Goal: Task Accomplishment & Management: Manage account settings

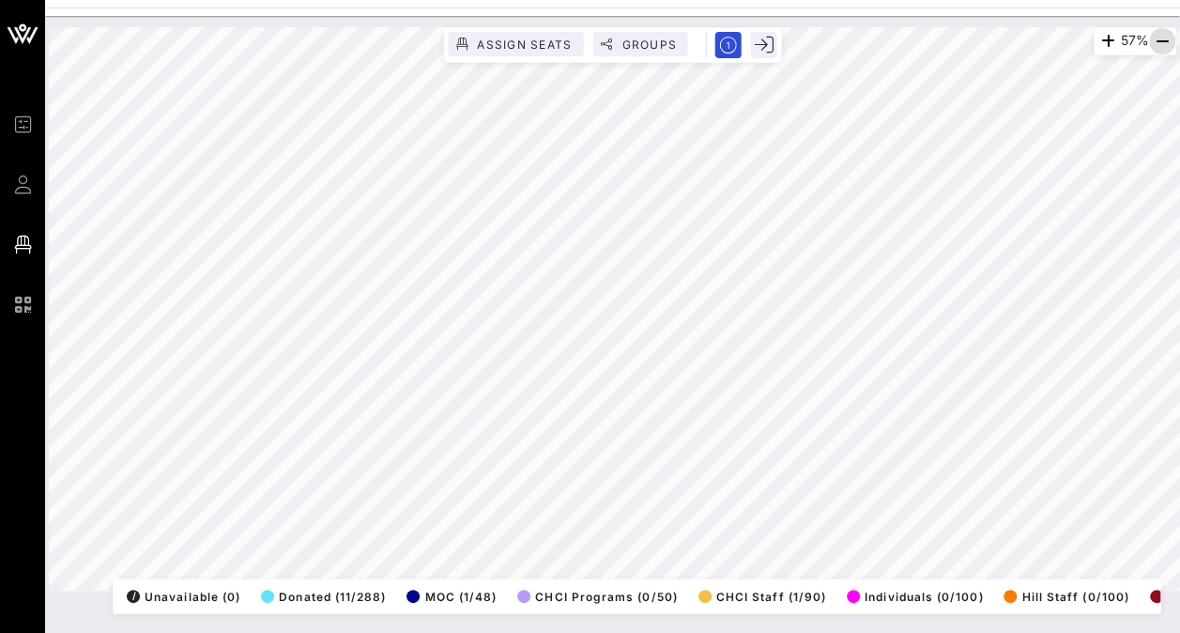
click at [1164, 40] on icon "button" at bounding box center [1162, 41] width 23 height 23
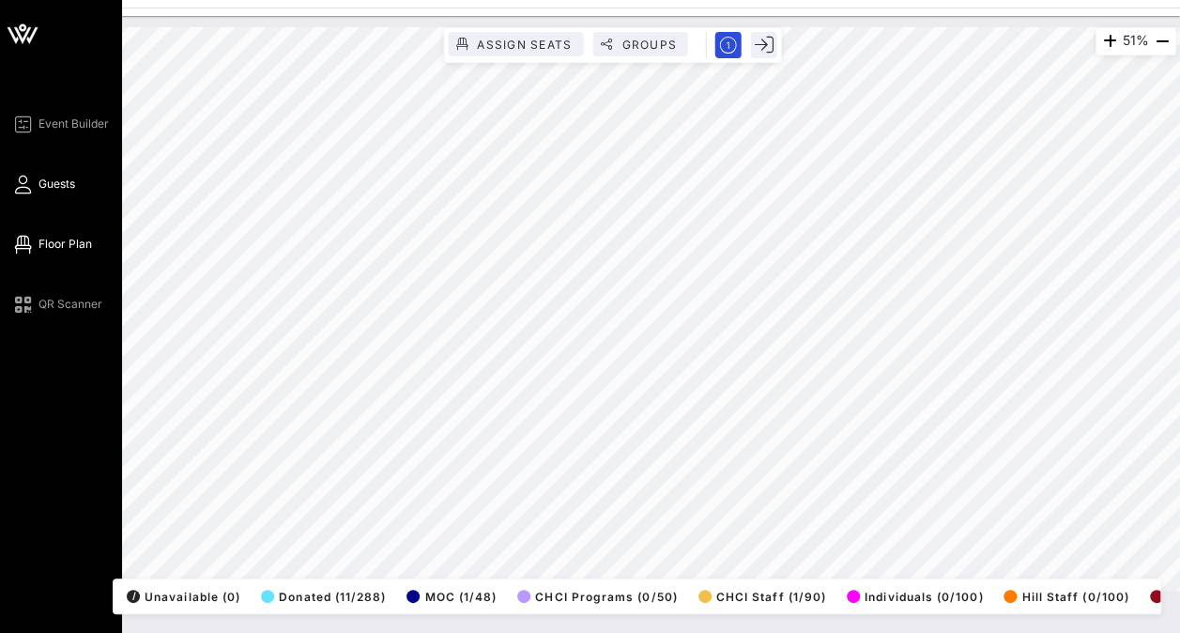
click at [58, 181] on span "Guests" at bounding box center [56, 184] width 37 height 17
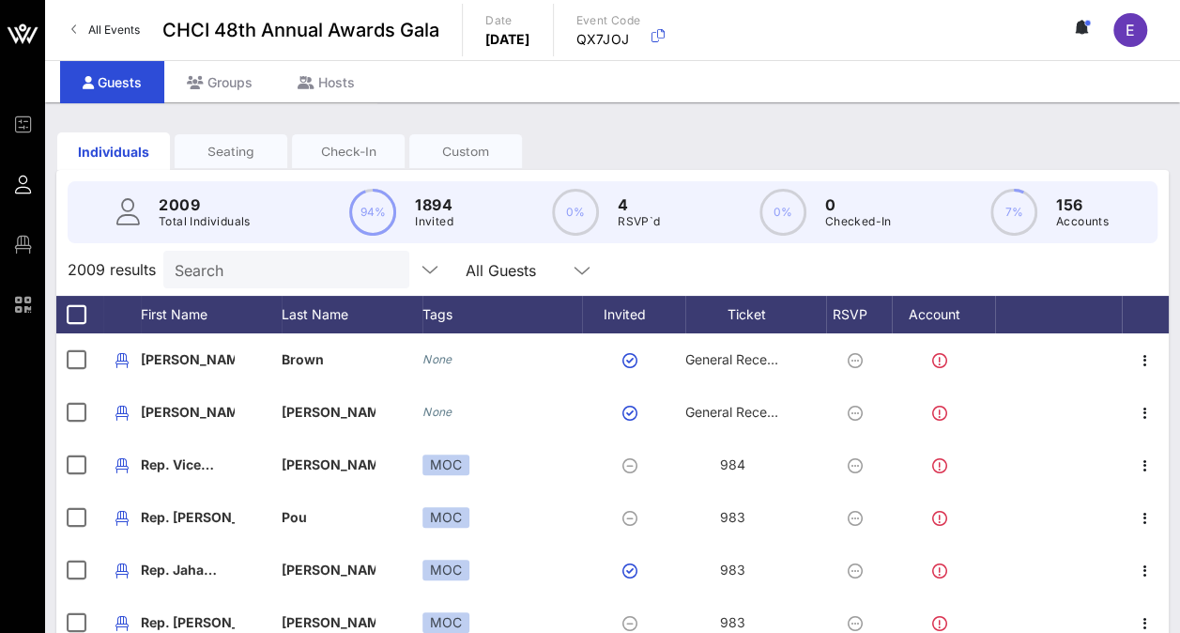
click at [405, 158] on div "Check-In" at bounding box center [348, 152] width 113 height 18
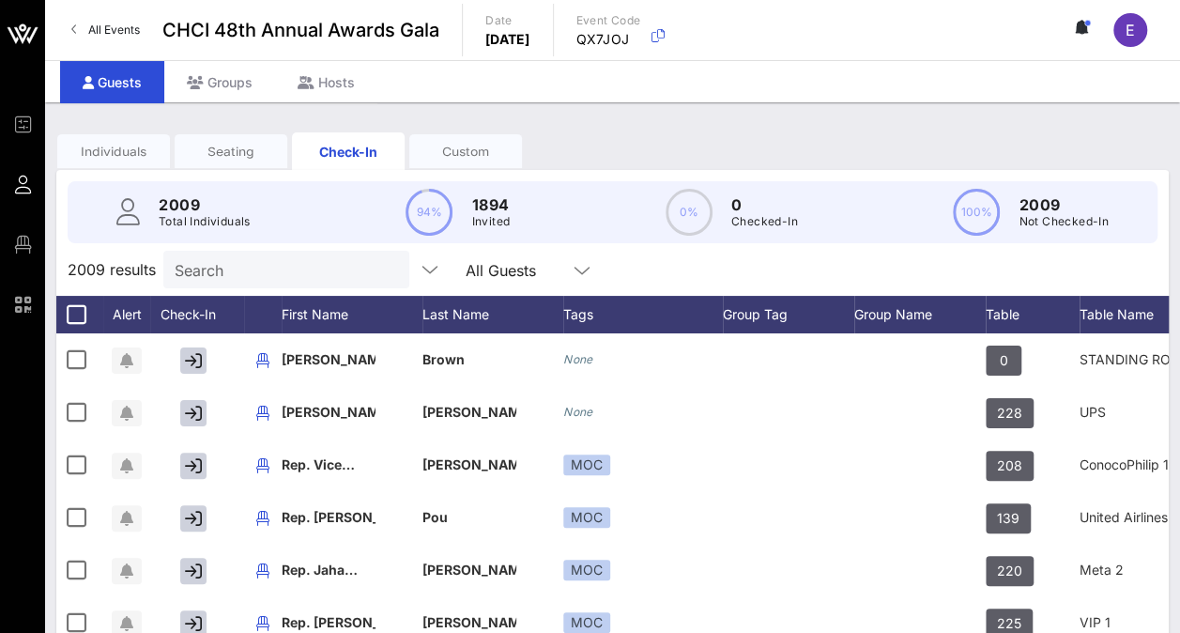
click at [261, 150] on div "Seating" at bounding box center [231, 152] width 113 height 18
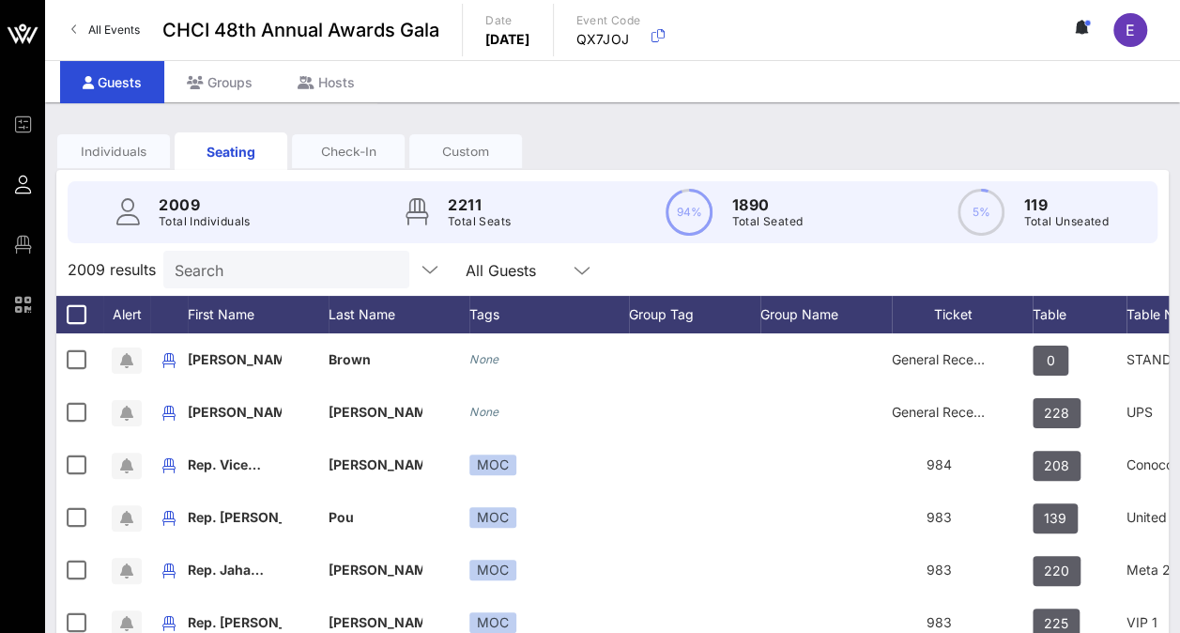
click at [148, 152] on div "Individuals" at bounding box center [113, 152] width 113 height 18
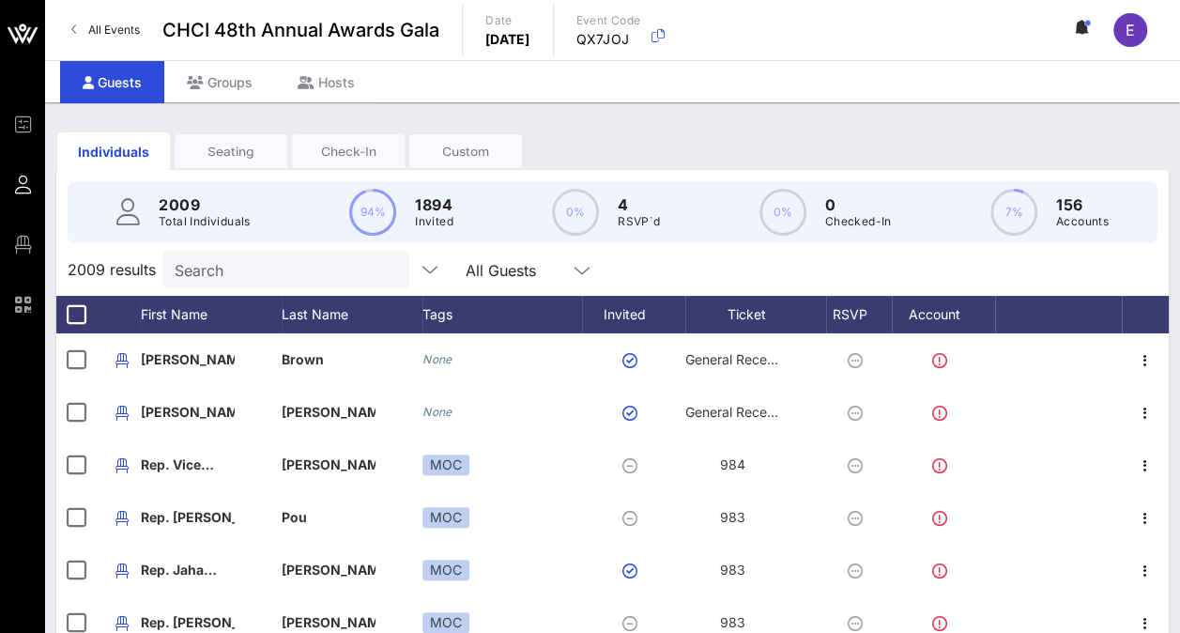
click at [242, 282] on input "Search" at bounding box center [285, 269] width 220 height 24
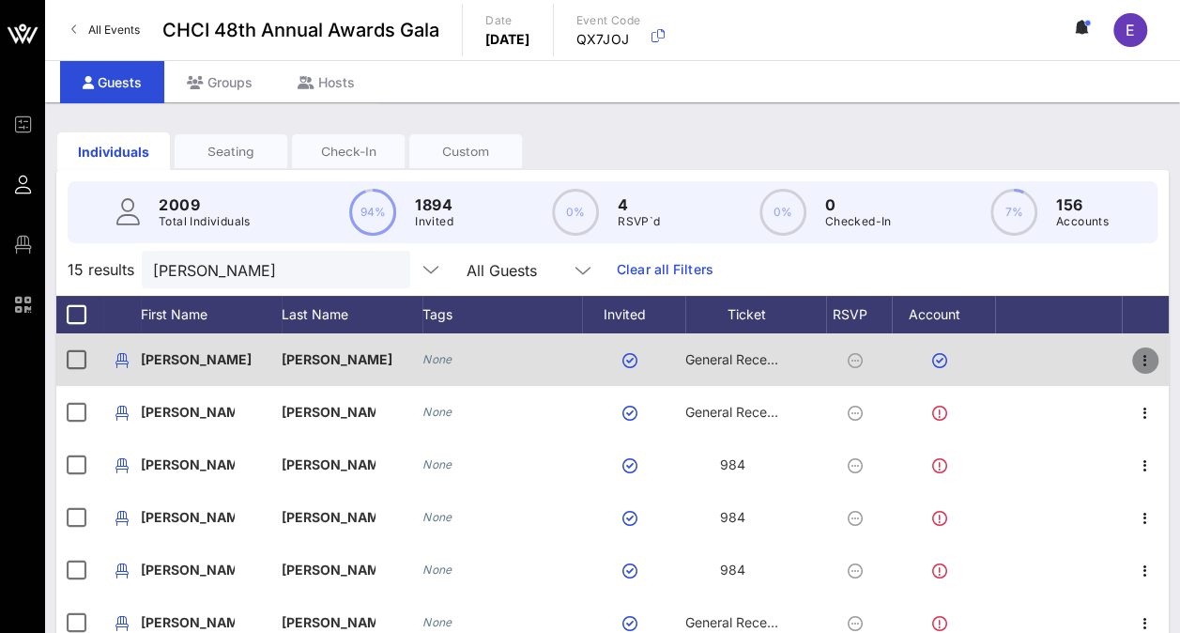
click at [1134, 372] on icon "button" at bounding box center [1145, 360] width 23 height 23
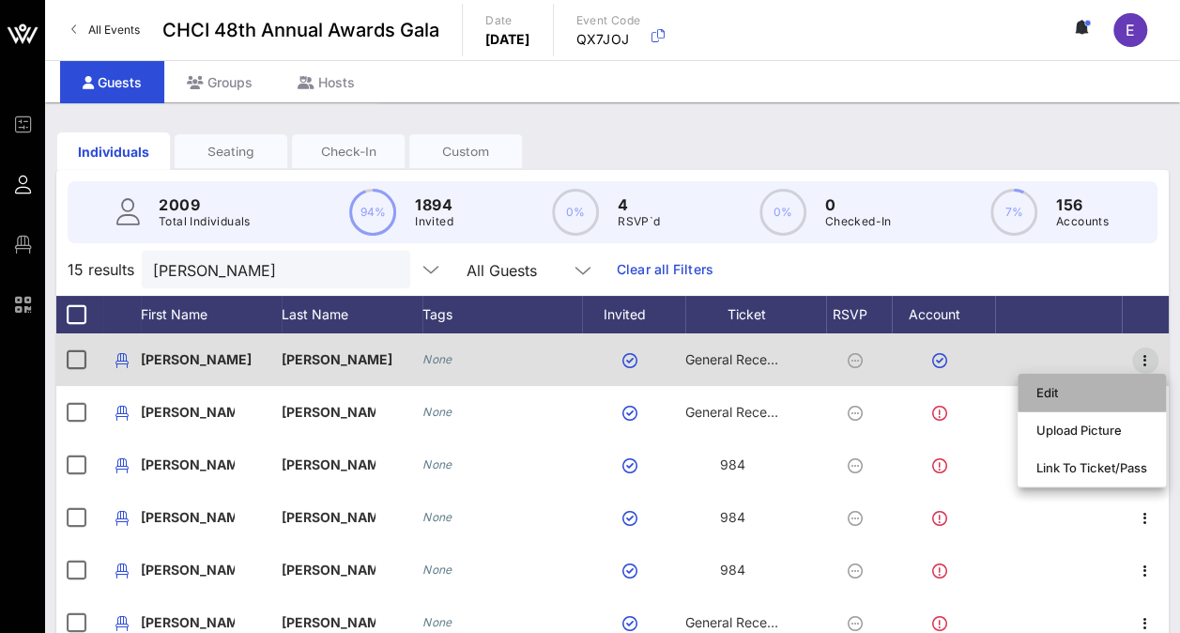
click at [1132, 374] on div "Edit" at bounding box center [1091, 393] width 148 height 38
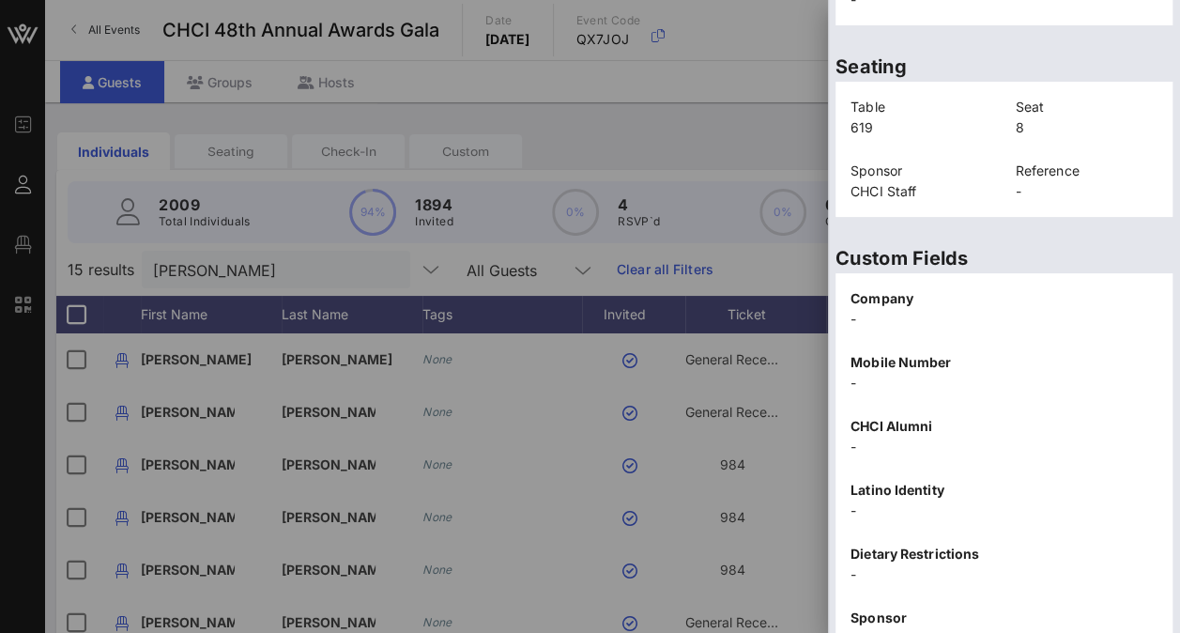
scroll to position [466, 0]
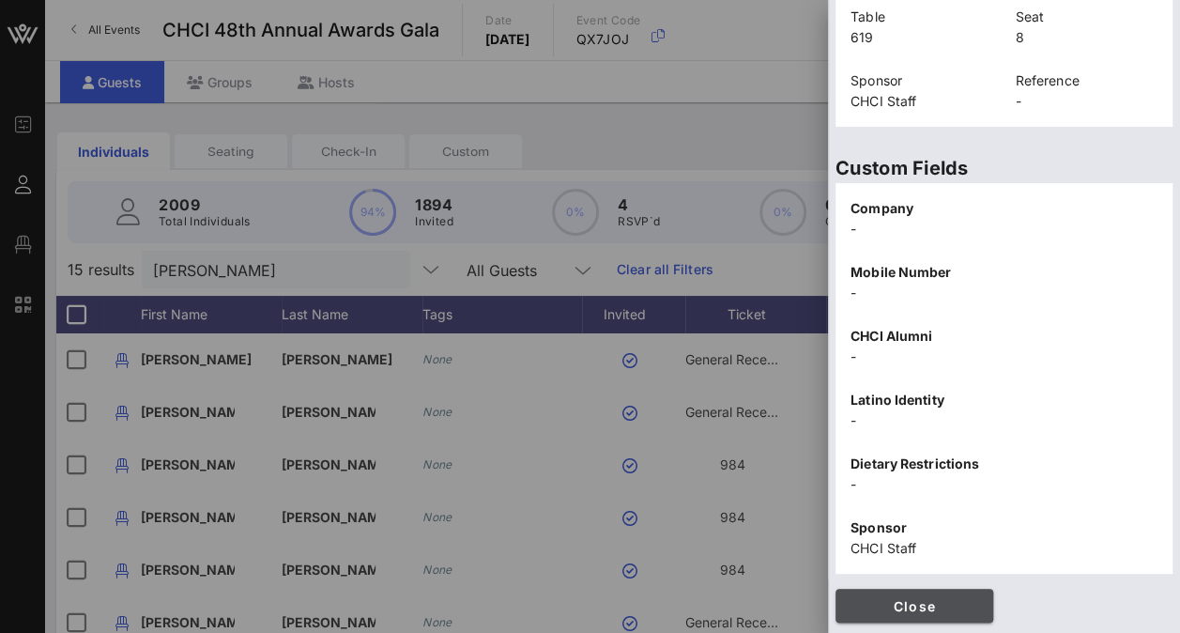
click at [887, 601] on span "Close" at bounding box center [914, 606] width 128 height 16
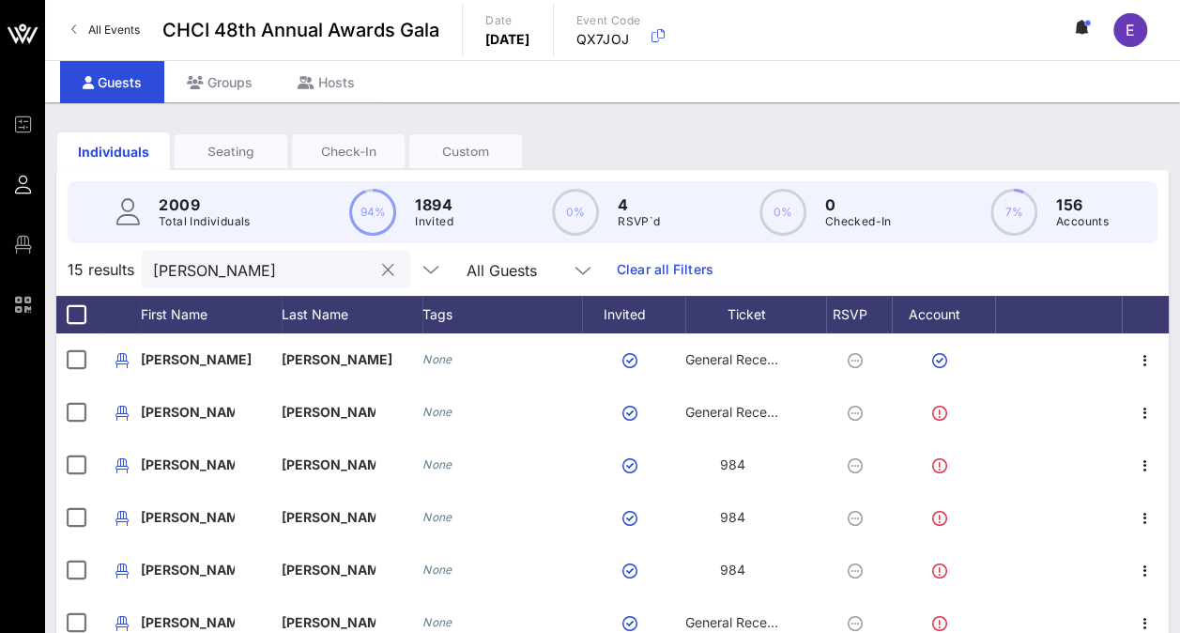
click at [271, 281] on input "eddie" at bounding box center [263, 269] width 220 height 24
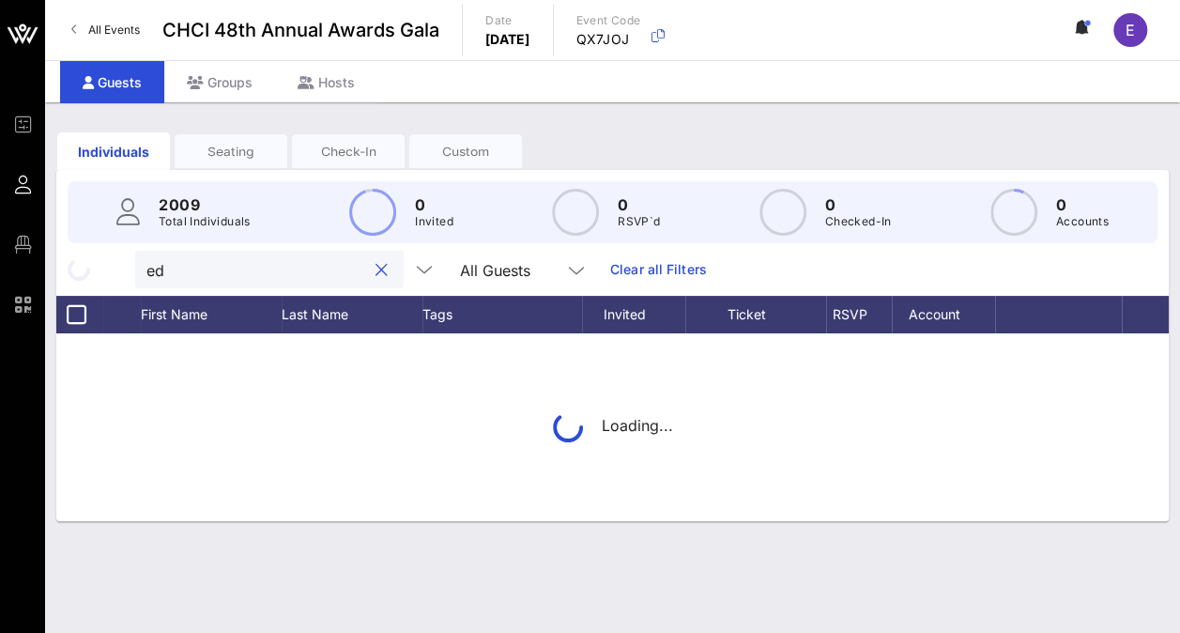
type input "e"
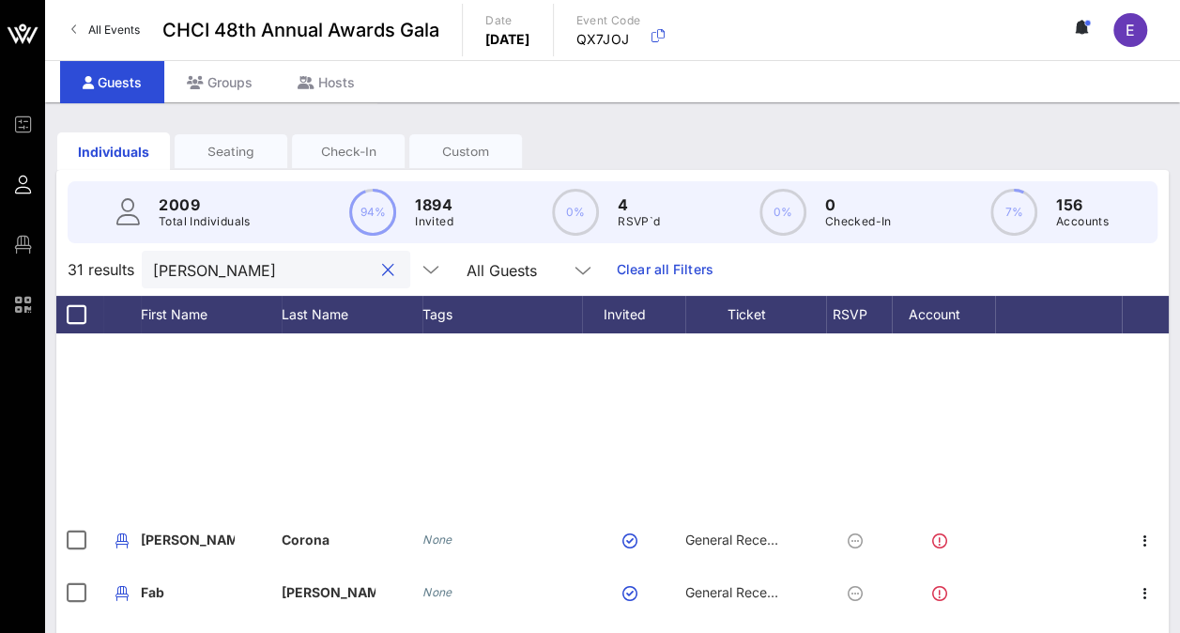
scroll to position [1066, 0]
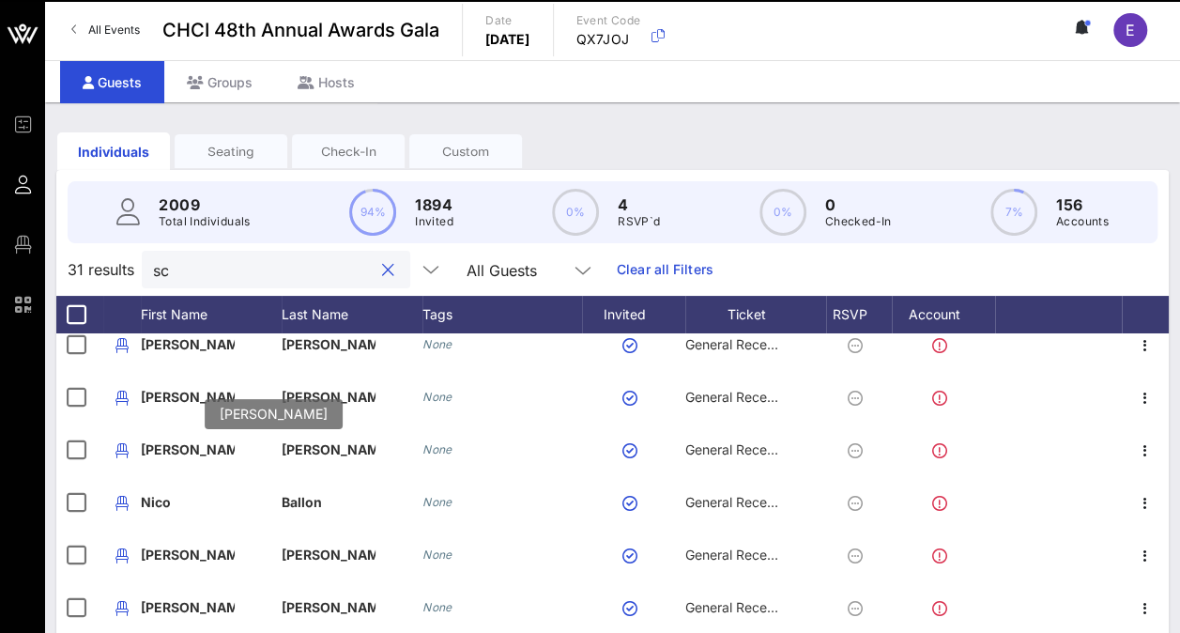
type input "s"
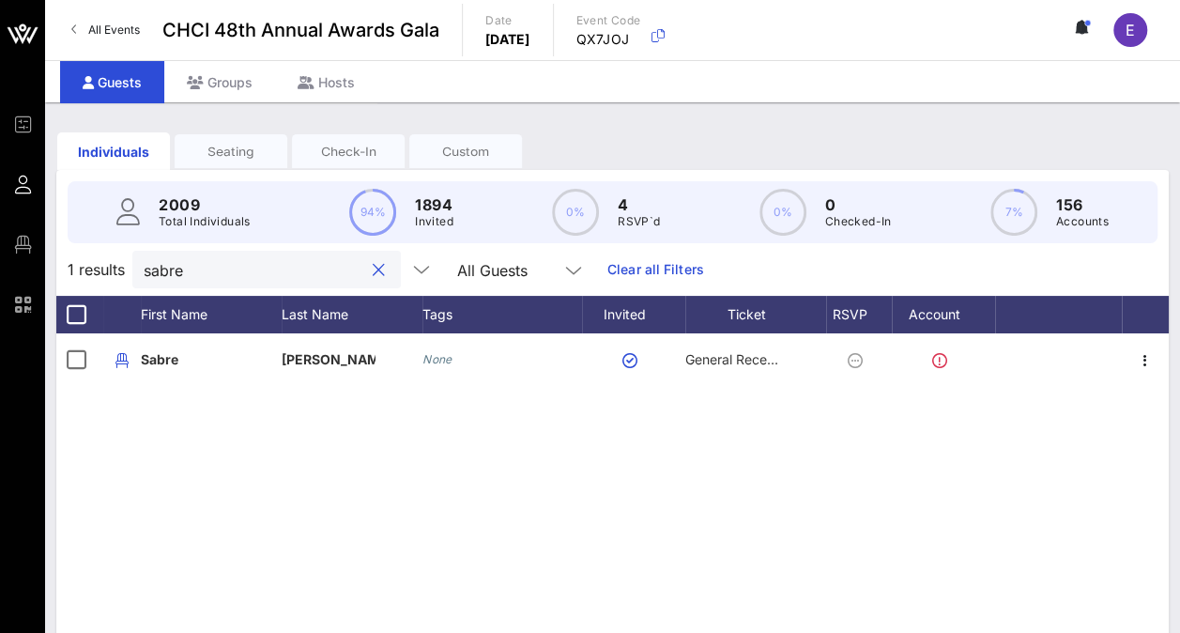
scroll to position [0, 0]
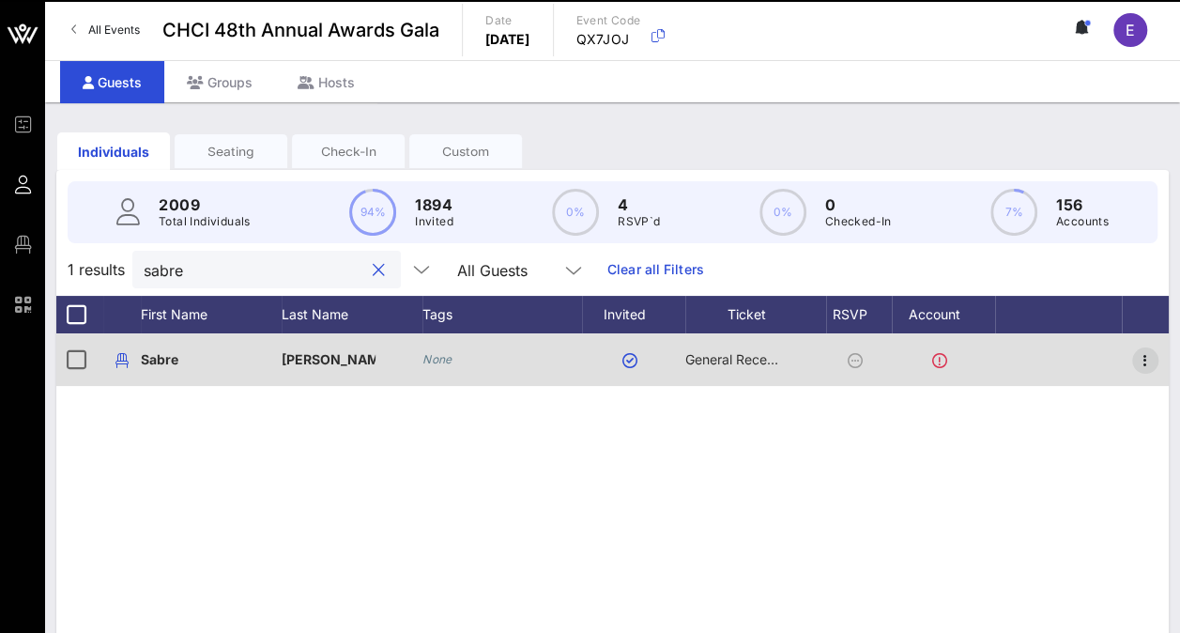
type input "sabre"
click at [1138, 372] on icon "button" at bounding box center [1145, 360] width 23 height 23
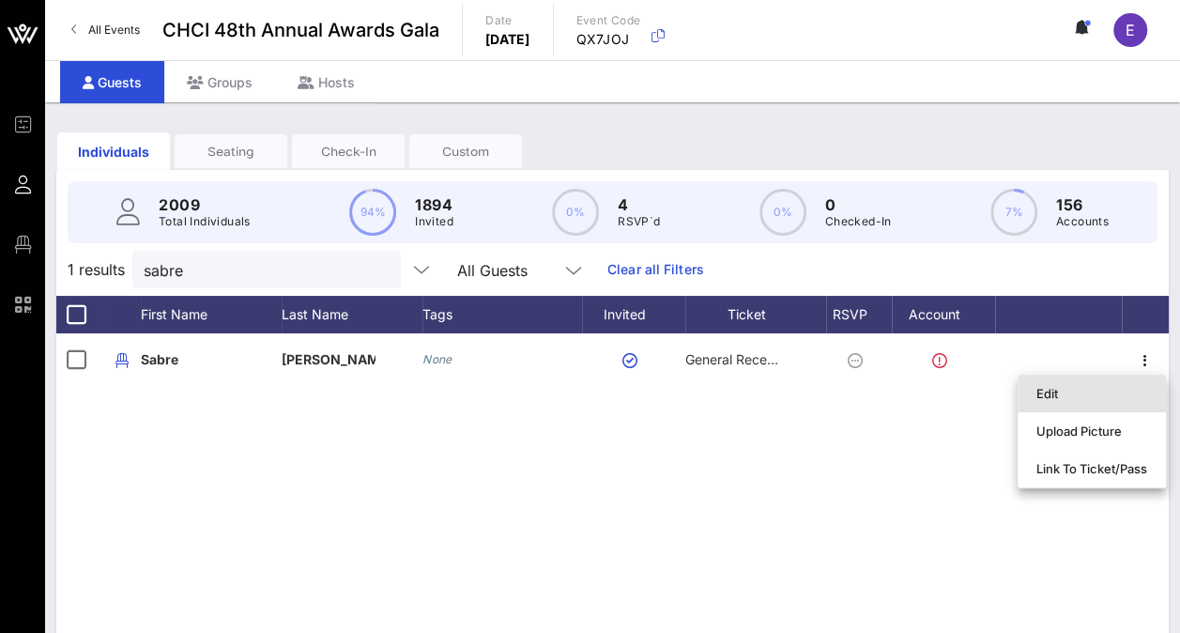
click at [1053, 397] on div "Edit" at bounding box center [1091, 393] width 111 height 15
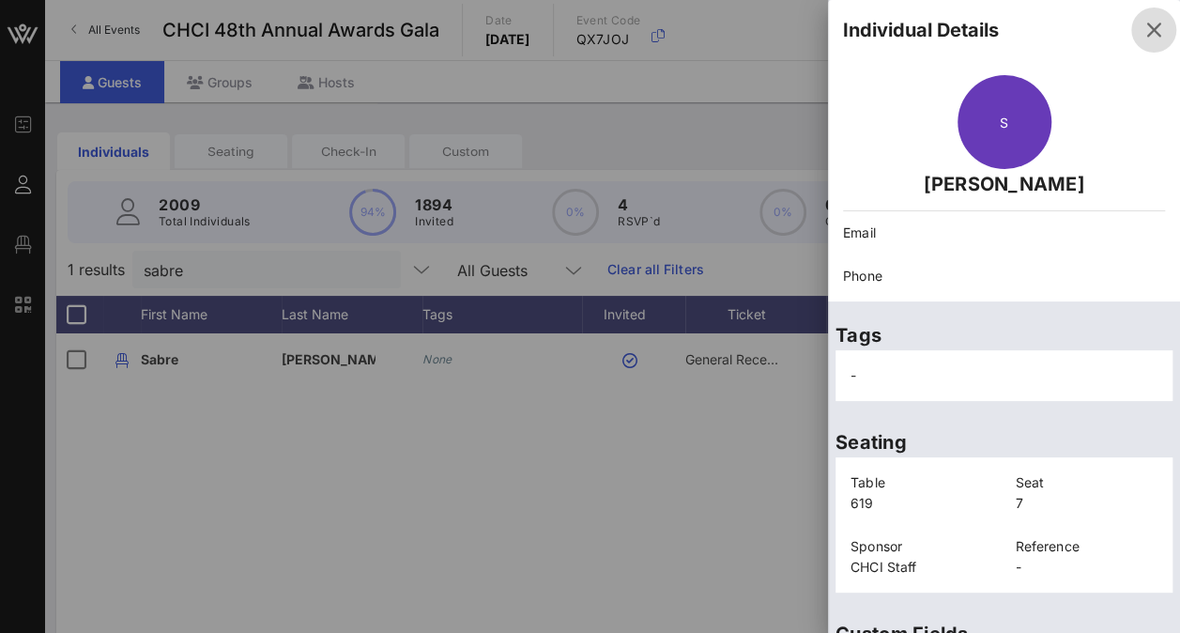
click at [1142, 34] on icon "button" at bounding box center [1153, 30] width 23 height 23
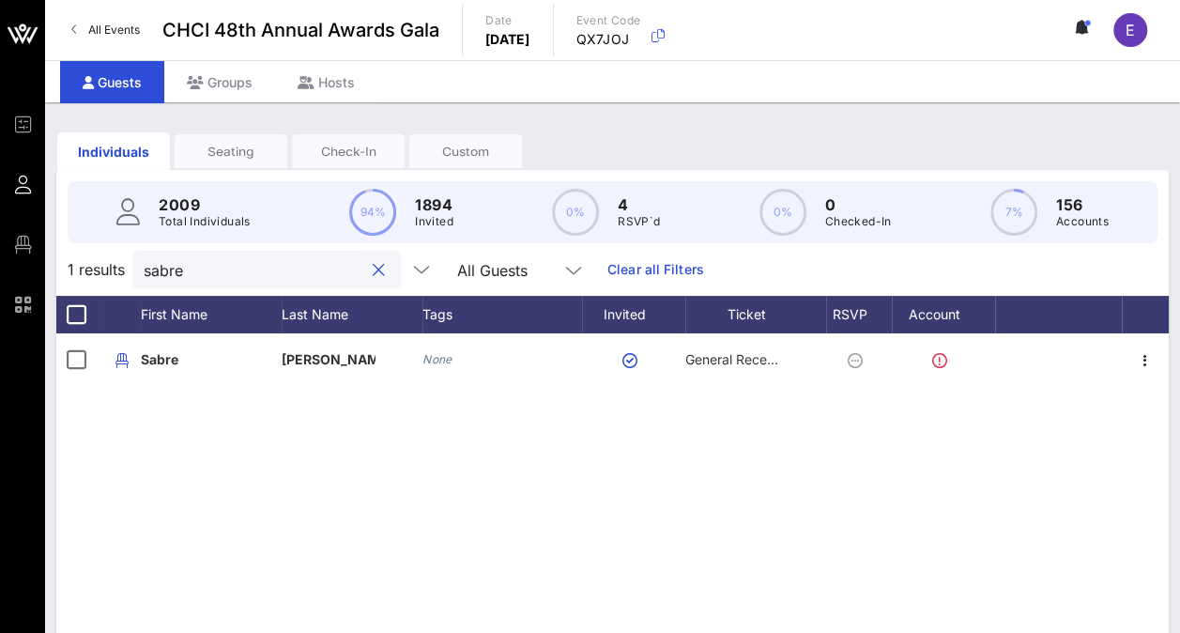
click at [290, 282] on input "sabre" at bounding box center [254, 269] width 220 height 24
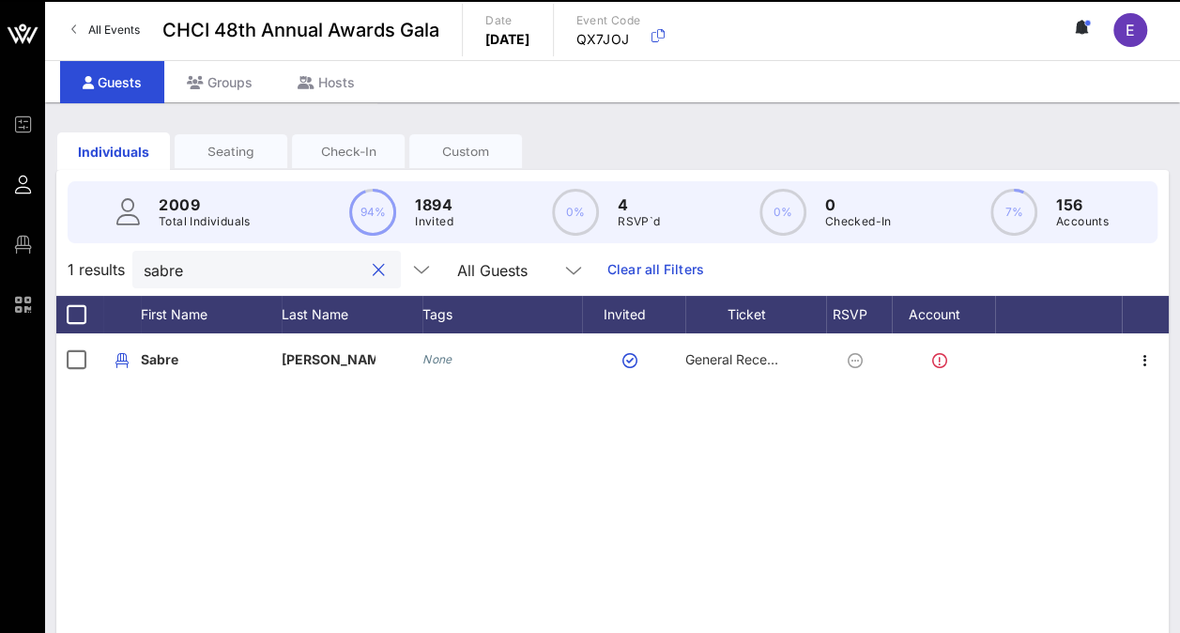
click at [373, 280] on button "clear icon" at bounding box center [379, 270] width 12 height 19
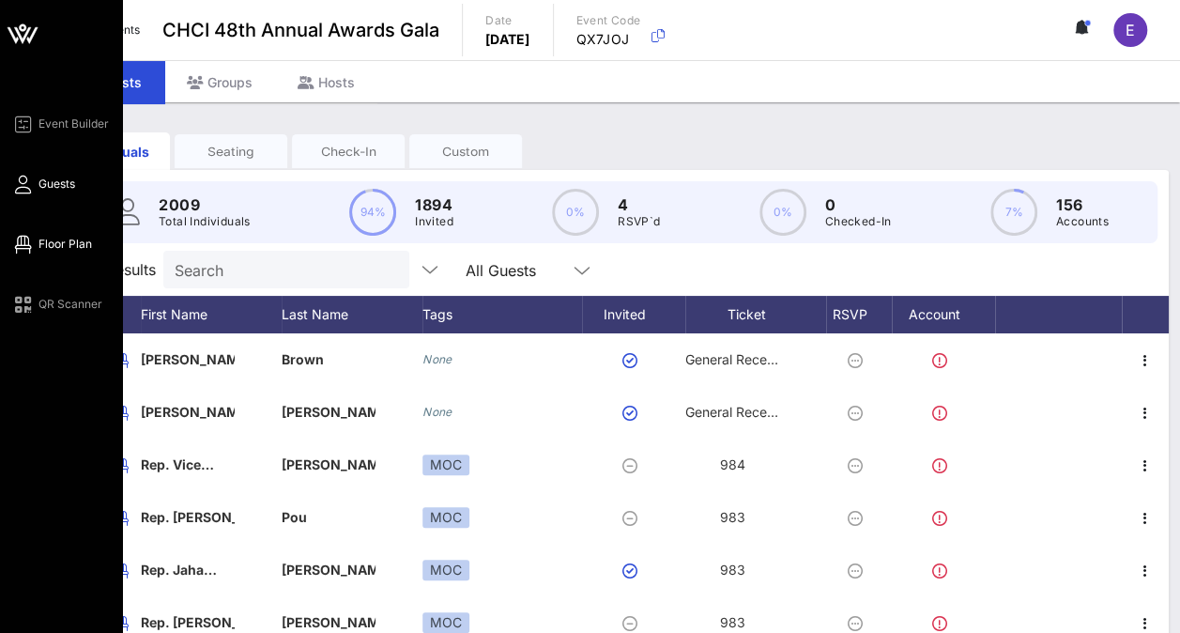
click at [42, 247] on span "Floor Plan" at bounding box center [64, 244] width 53 height 17
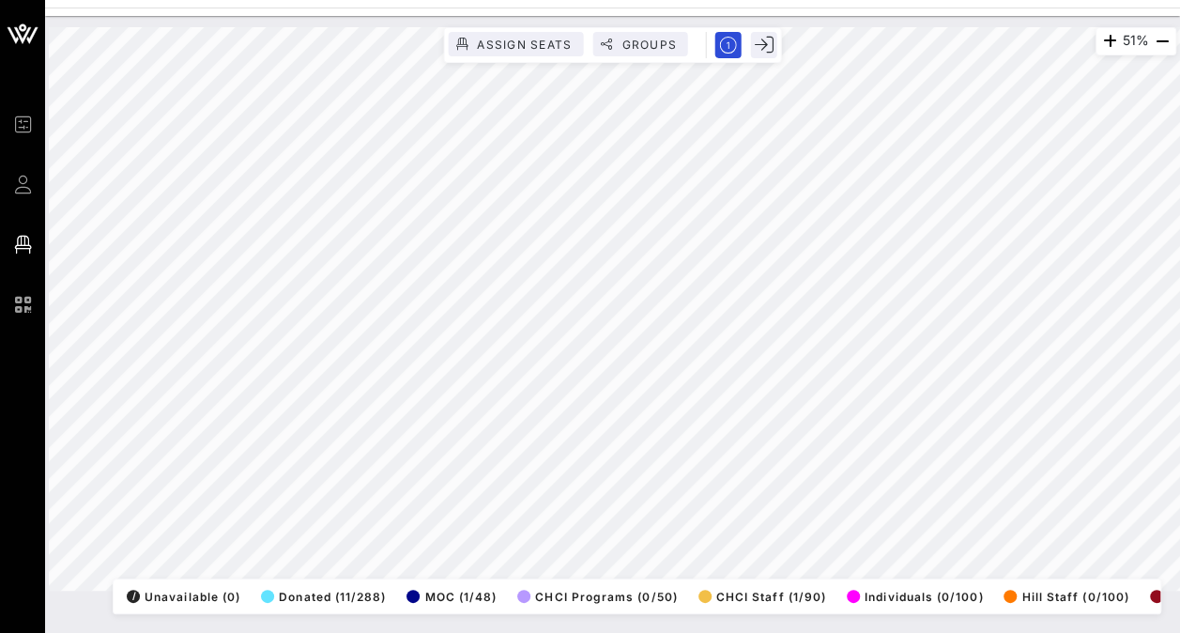
click at [309, 0] on html "Event Builder Guests Floor Plan QR Scanner CHCI 48th Annual Awards Gala 51% Ass…" at bounding box center [590, 316] width 1180 height 633
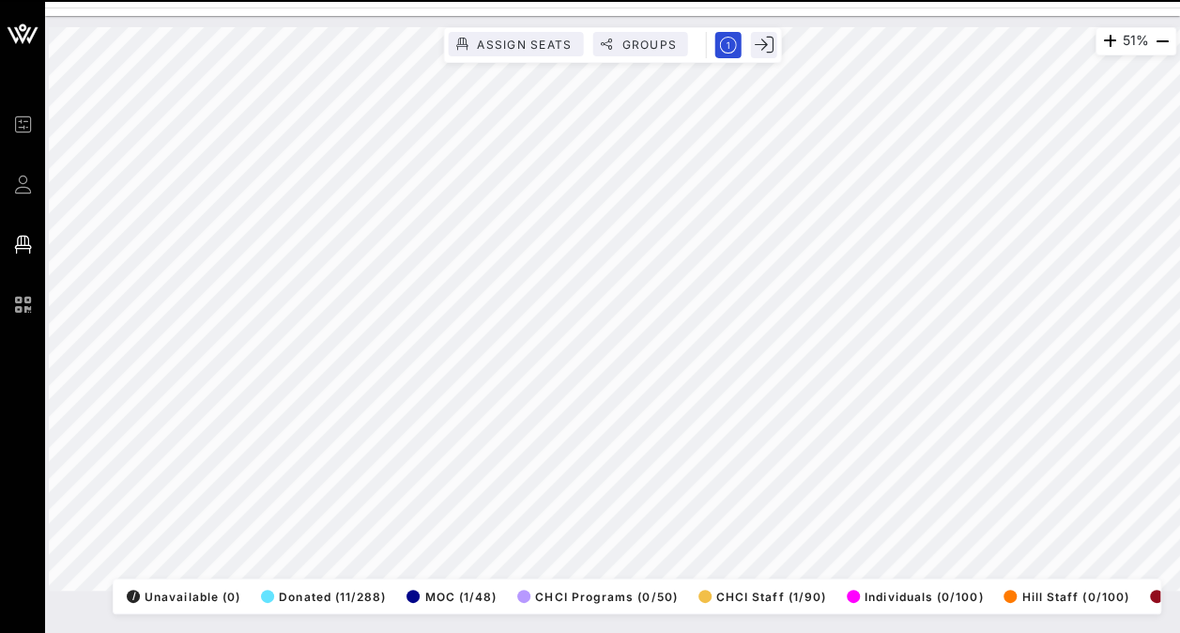
click at [587, 60] on div "51% Assign Seats Groups Exit All Reserved Shared Total Guests 1271 Total Seated…" at bounding box center [612, 308] width 1127 height 563
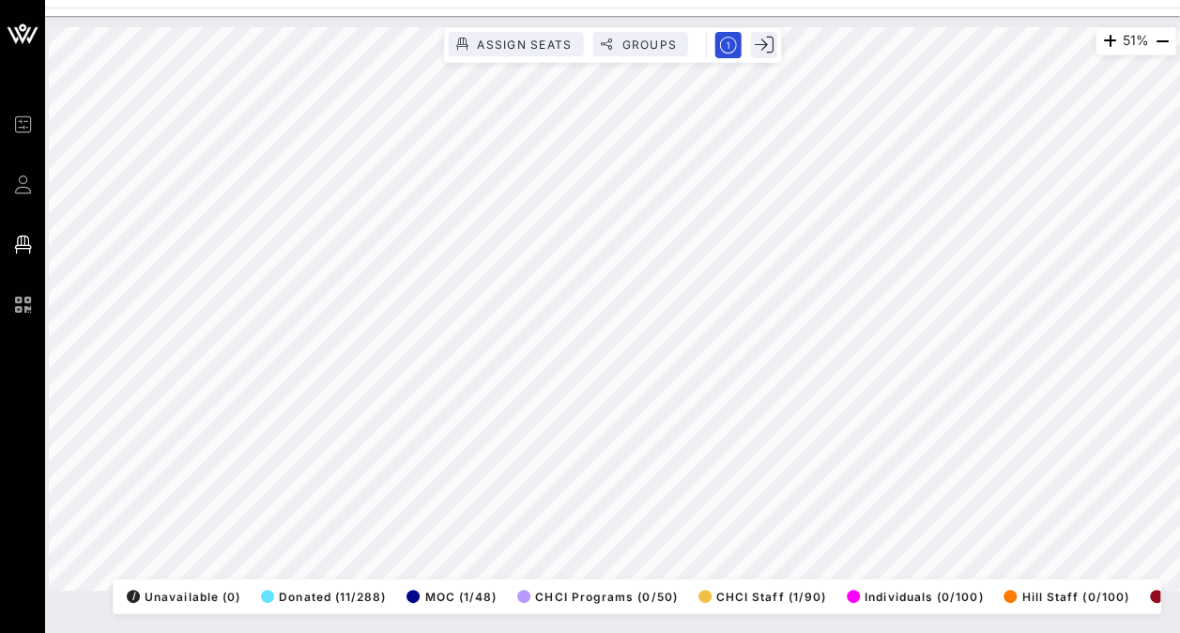
click at [565, 632] on html "Event Builder Guests Floor Plan QR Scanner CHCI 48th Annual Awards Gala 51% Ass…" at bounding box center [590, 316] width 1180 height 633
click at [1179, 316] on html "Event Builder Guests Floor Plan QR Scanner CHCI 48th Annual Awards Gala 46% Ass…" at bounding box center [590, 316] width 1180 height 633
click at [1107, 43] on icon "button" at bounding box center [1105, 41] width 23 height 23
click at [1107, 43] on icon "button" at bounding box center [1109, 41] width 23 height 23
click at [1107, 43] on icon "button" at bounding box center [1106, 41] width 23 height 23
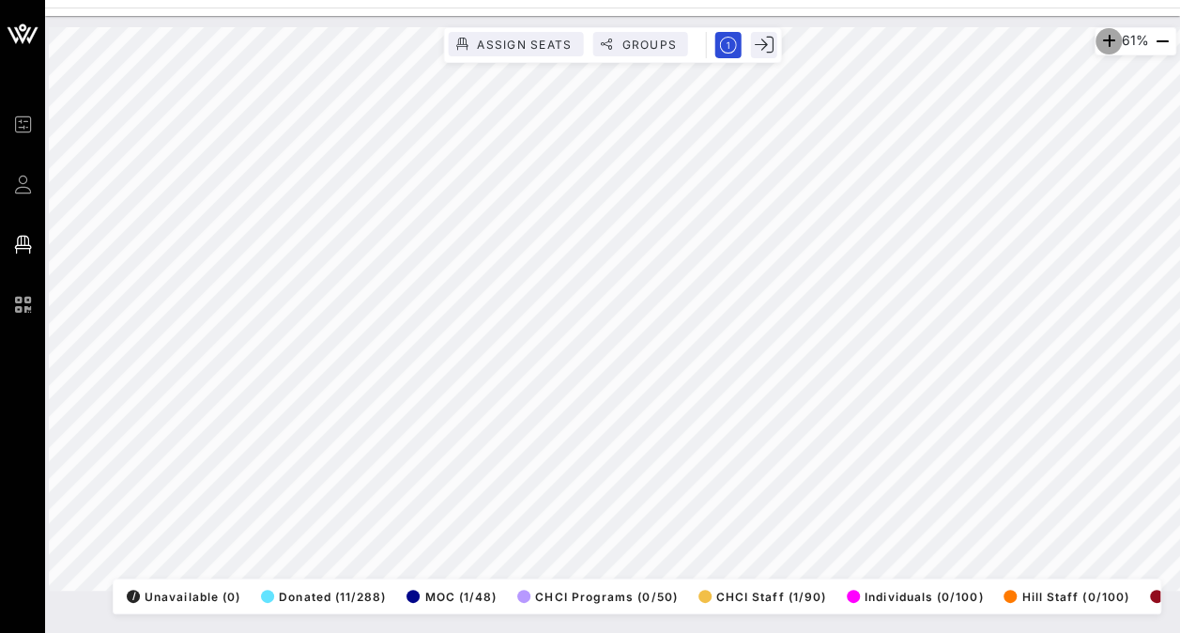
click at [1107, 43] on icon "button" at bounding box center [1108, 41] width 23 height 23
click at [1107, 43] on icon "button" at bounding box center [1107, 41] width 23 height 23
click at [1107, 43] on icon "button" at bounding box center [1105, 41] width 23 height 23
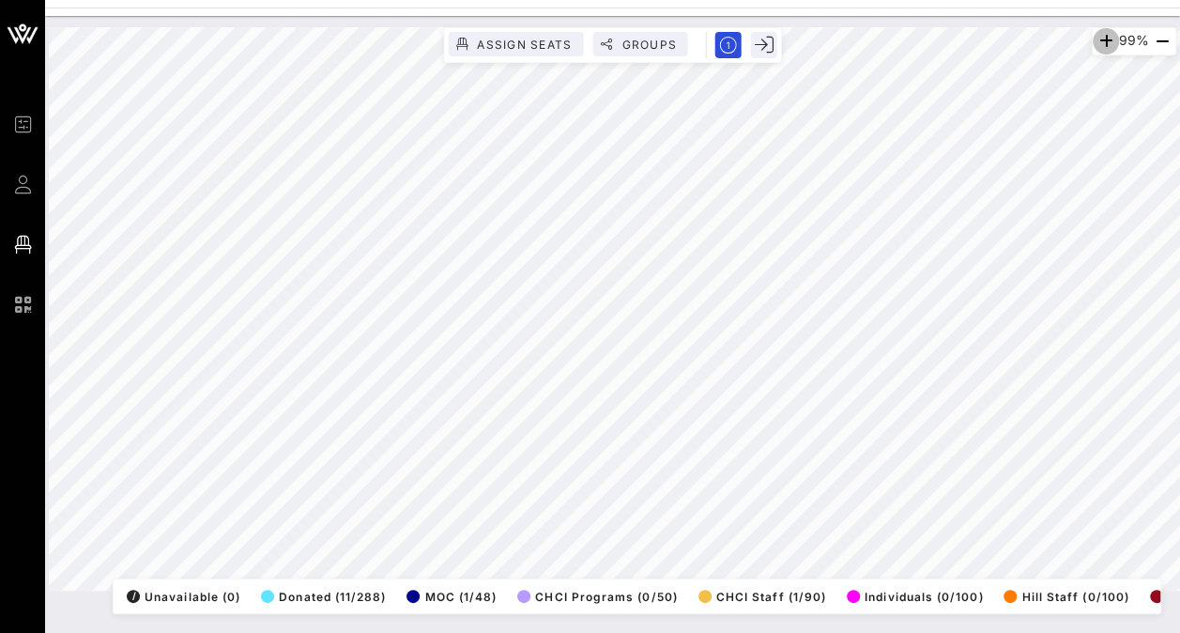
click at [1107, 43] on icon "button" at bounding box center [1105, 41] width 23 height 23
click at [1107, 43] on div "109%" at bounding box center [1131, 41] width 90 height 28
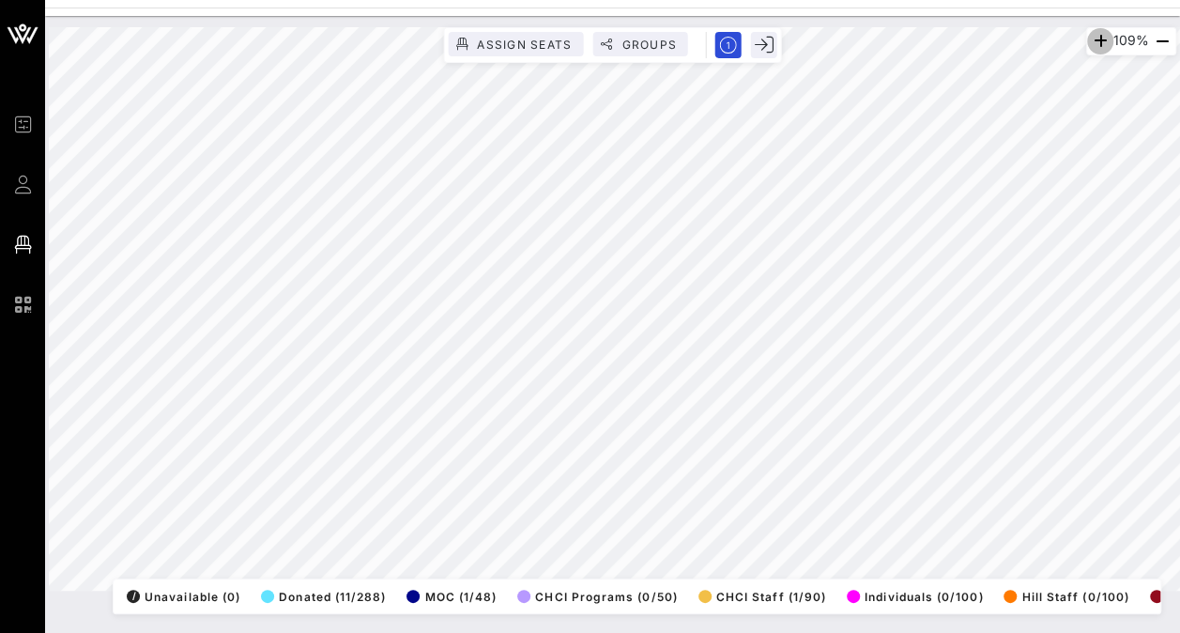
click at [1103, 30] on icon "button" at bounding box center [1100, 41] width 23 height 23
click at [588, 632] on html "Event Builder Guests Floor Plan QR Scanner CHCI 48th Annual Awards Gala 120% As…" at bounding box center [590, 316] width 1180 height 633
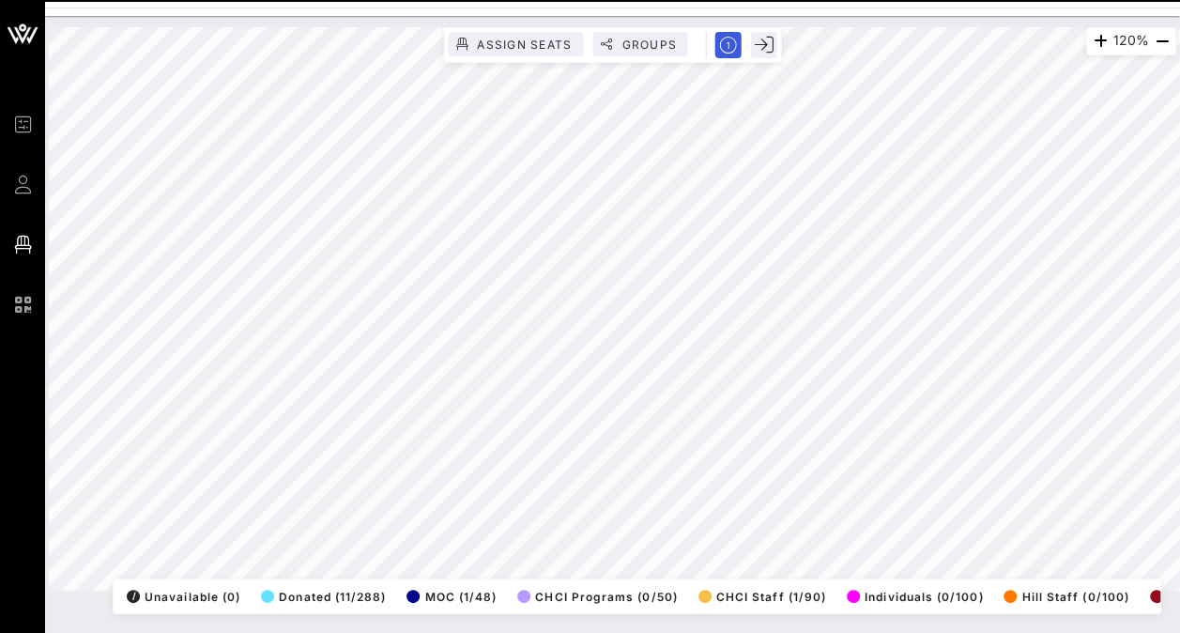
click at [1157, 39] on icon "button" at bounding box center [1162, 41] width 23 height 23
click at [1160, 40] on icon "button" at bounding box center [1162, 41] width 23 height 23
click at [717, 53] on div "120% Assign Seats Groups Exit All Reserved Shared Total Guests 1271 Total Seate…" at bounding box center [612, 308] width 1127 height 563
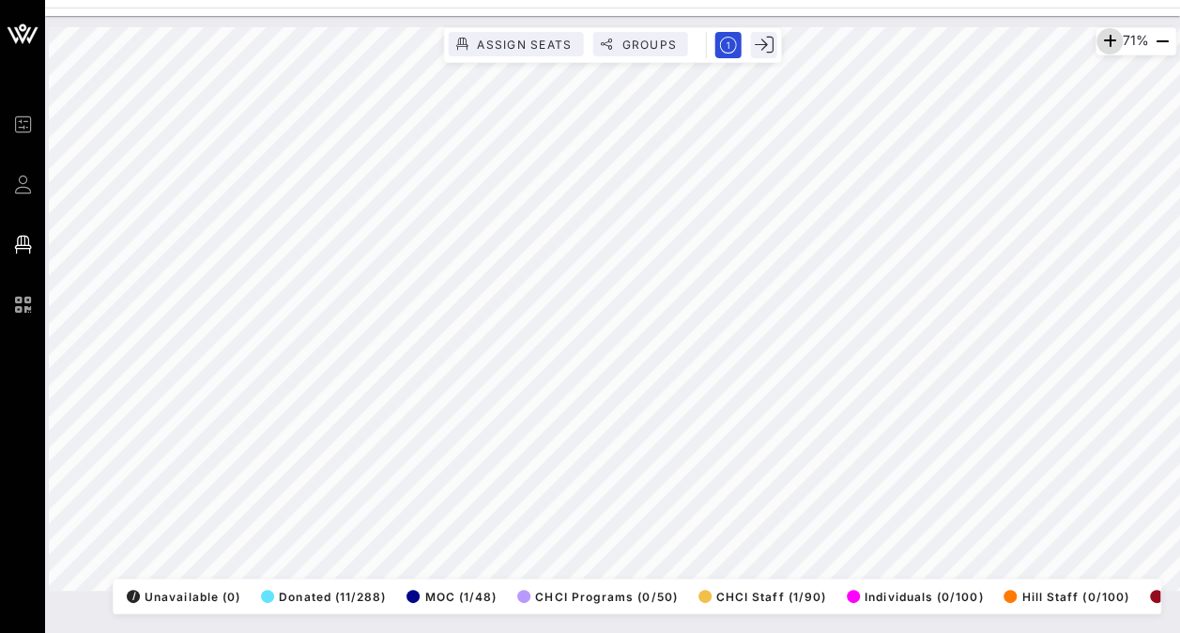
click at [1098, 43] on icon "button" at bounding box center [1109, 41] width 23 height 23
click at [1100, 42] on icon "button" at bounding box center [1106, 41] width 23 height 23
click at [1100, 42] on icon "button" at bounding box center [1101, 41] width 23 height 23
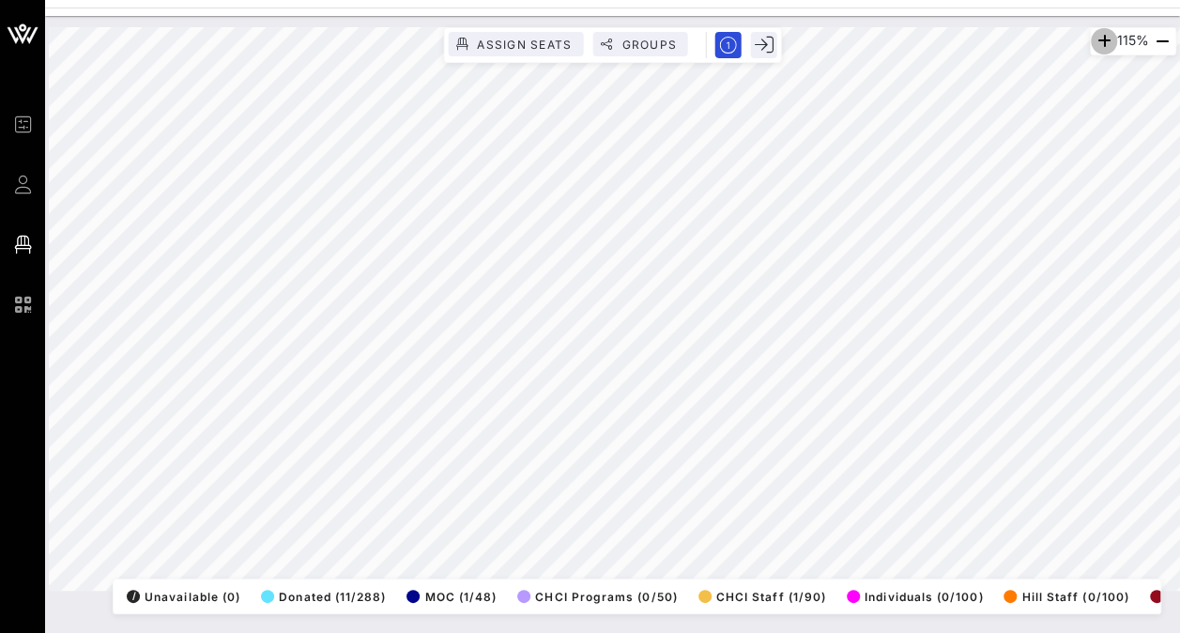
click at [1100, 42] on icon "button" at bounding box center [1104, 41] width 23 height 23
click at [711, 632] on html "Event Builder Guests Floor Plan QR Scanner CHCI 48th Annual Awards Gala 71% Ass…" at bounding box center [590, 316] width 1180 height 633
click at [764, 632] on html "Event Builder Guests Floor Plan QR Scanner CHCI 48th Annual Awards Gala 71% Ass…" at bounding box center [590, 316] width 1180 height 633
